Goal: Navigation & Orientation: Find specific page/section

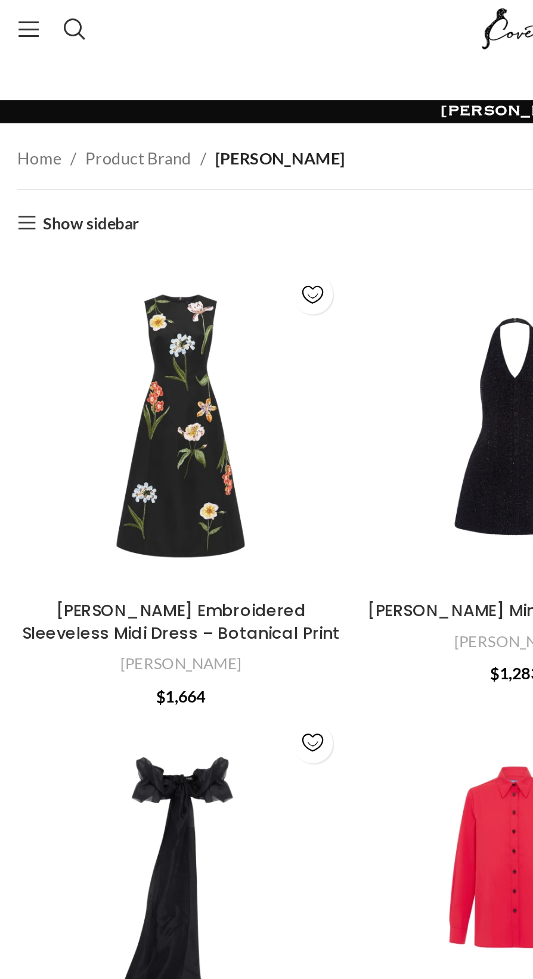
click at [15, 116] on link "Show sidebar" at bounding box center [40, 116] width 63 height 0
click at [16, 16] on span "Open mobile menu" at bounding box center [15, 15] width 12 height 12
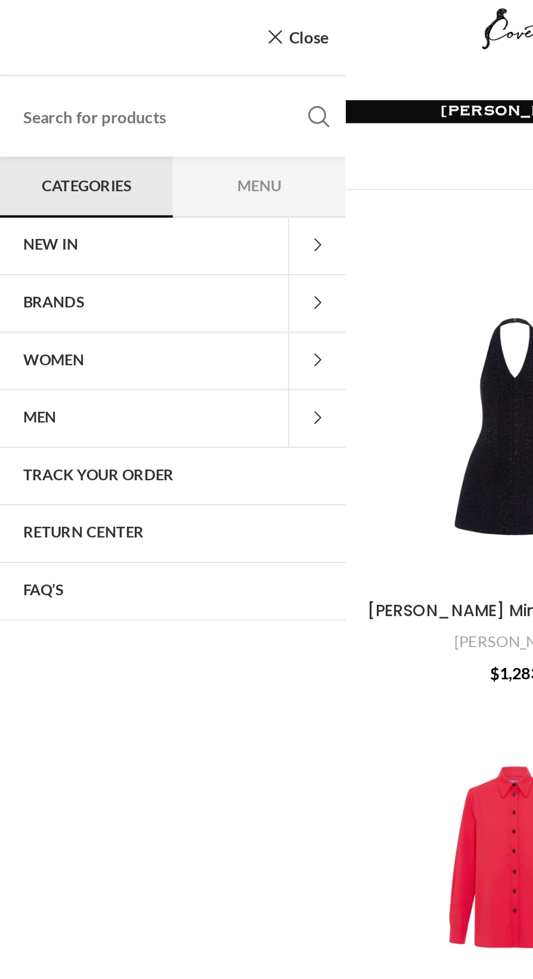
click at [179, 232] on span at bounding box center [164, 217] width 30 height 30
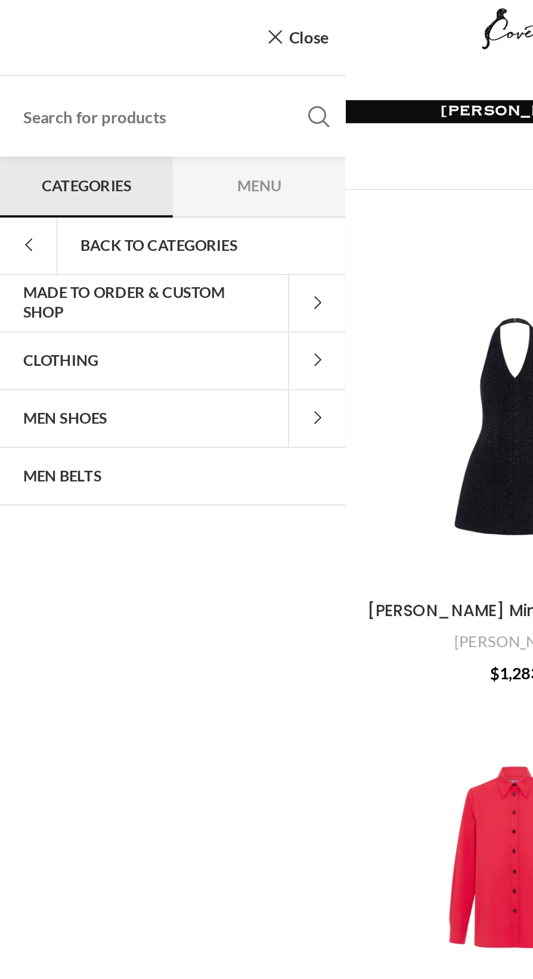
click at [162, 218] on span at bounding box center [164, 217] width 30 height 30
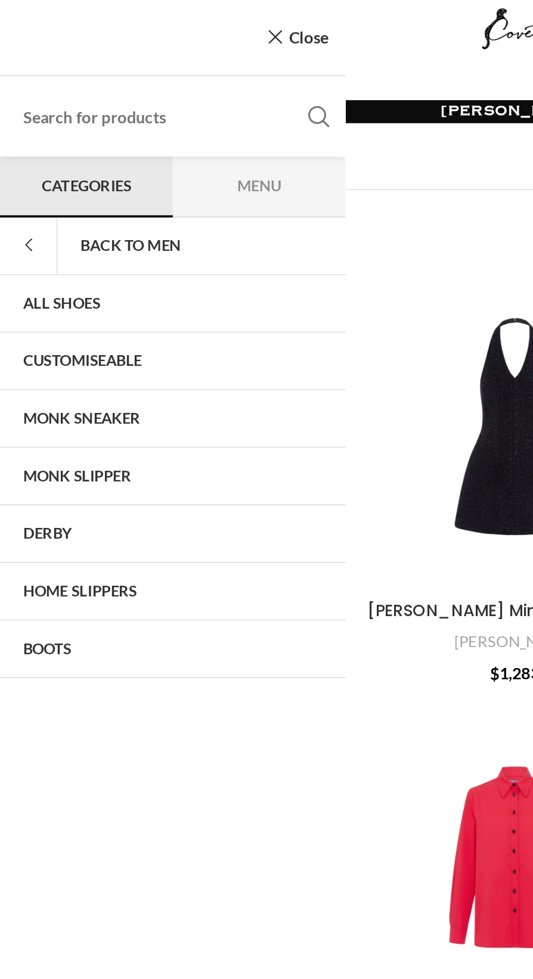
click at [58, 248] on link "MONK SLIPPER" at bounding box center [89, 247] width 179 height 30
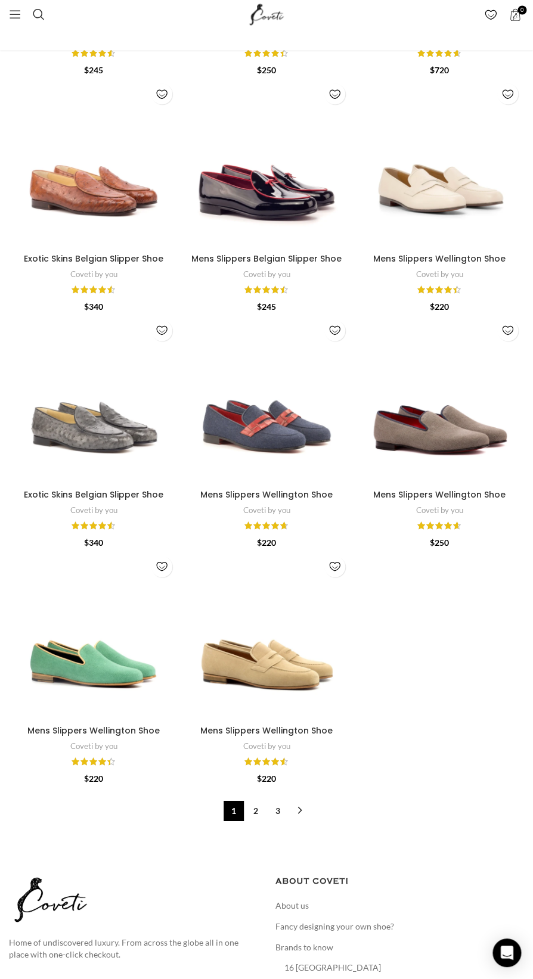
scroll to position [3743, 0]
